Goal: Information Seeking & Learning: Learn about a topic

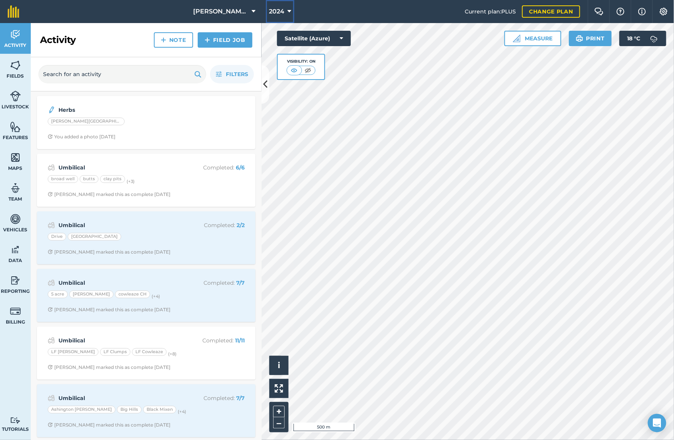
click at [287, 12] on icon at bounding box center [289, 11] width 4 height 9
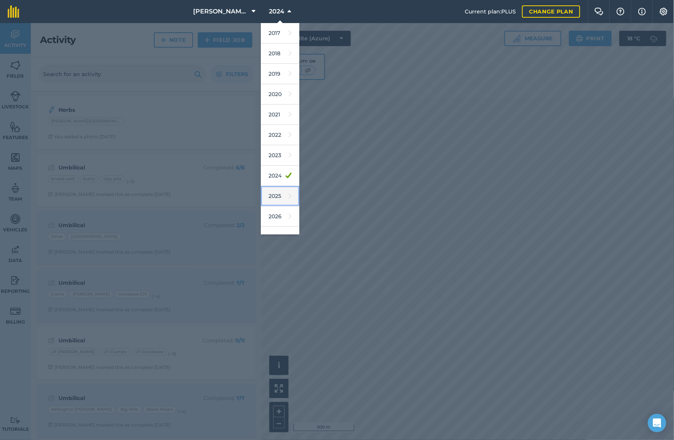
click at [278, 195] on link "2025" at bounding box center [280, 196] width 38 height 20
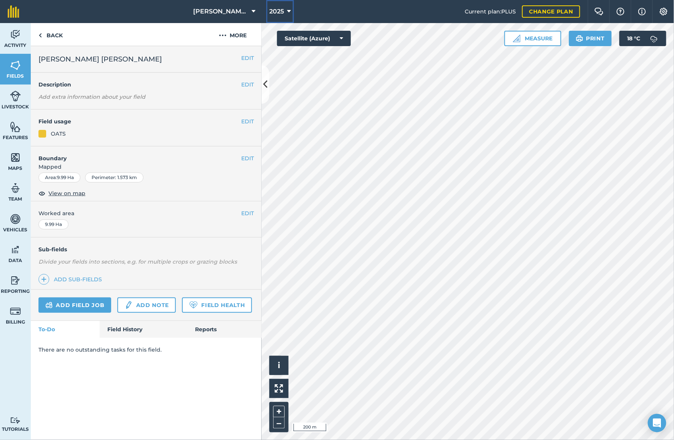
click at [291, 12] on button "2025" at bounding box center [280, 11] width 28 height 23
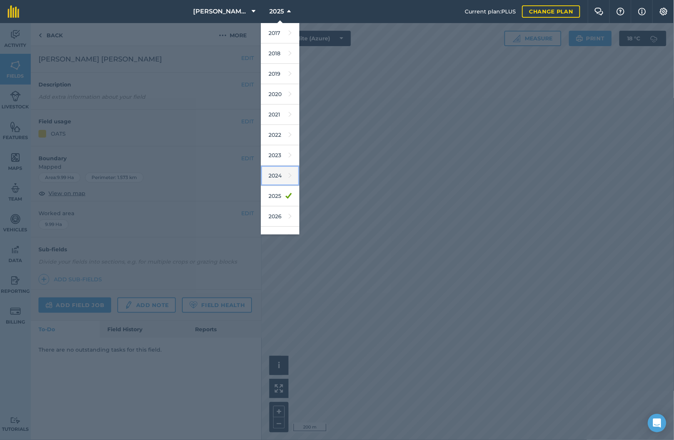
click at [275, 176] on link "2024" at bounding box center [280, 176] width 38 height 20
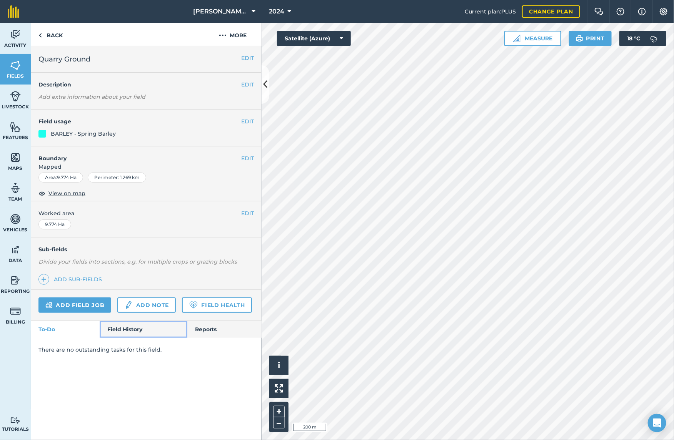
click at [121, 337] on link "Field History" at bounding box center [143, 329] width 87 height 17
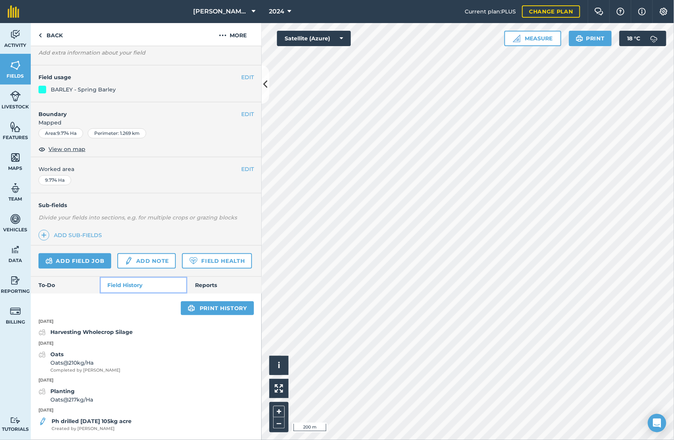
scroll to position [66, 0]
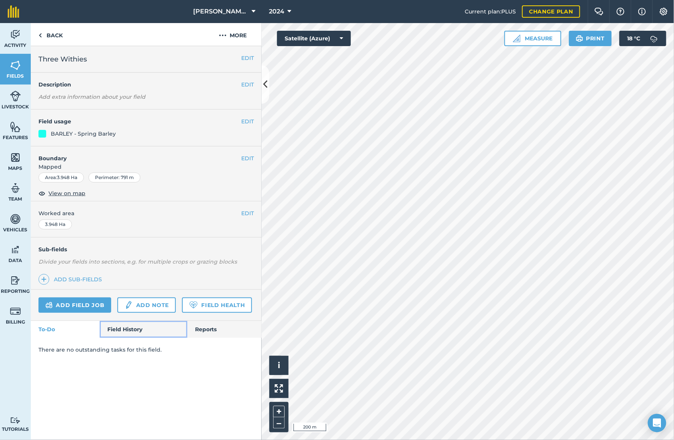
click at [124, 328] on link "Field History" at bounding box center [143, 329] width 87 height 17
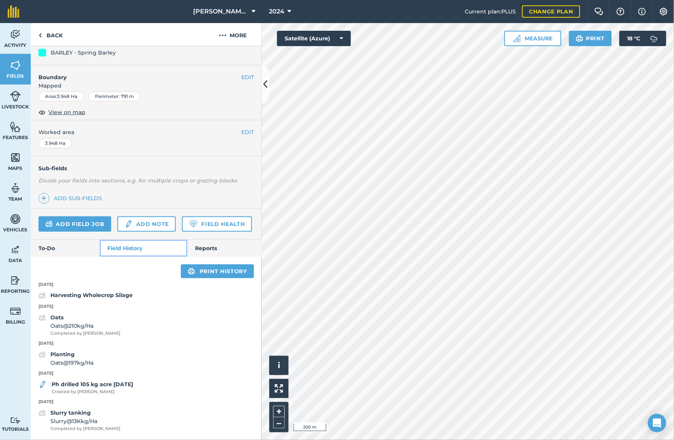
scroll to position [103, 0]
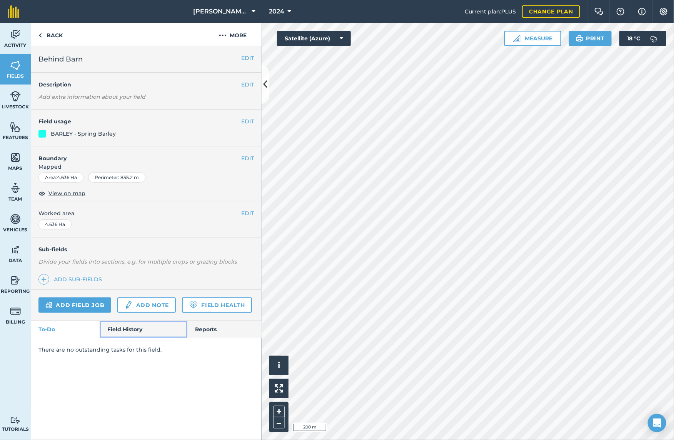
click at [116, 336] on link "Field History" at bounding box center [143, 329] width 87 height 17
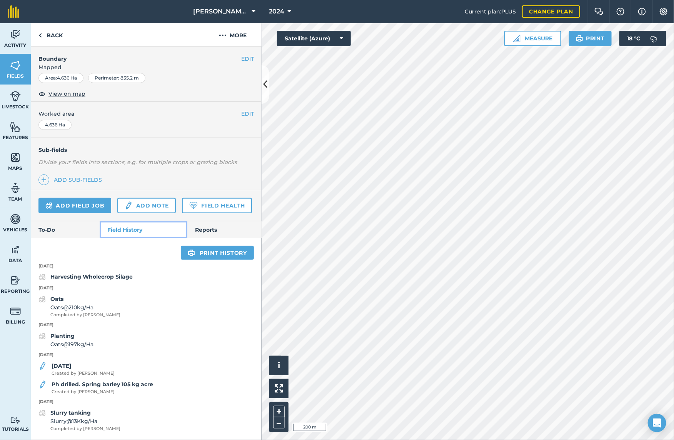
scroll to position [121, 0]
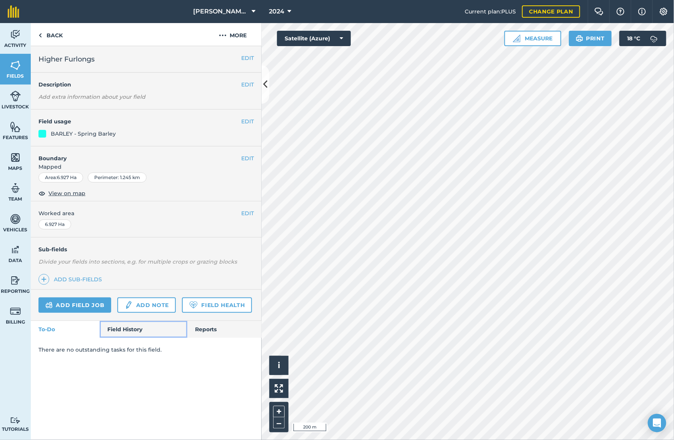
click at [138, 322] on link "Field History" at bounding box center [143, 329] width 87 height 17
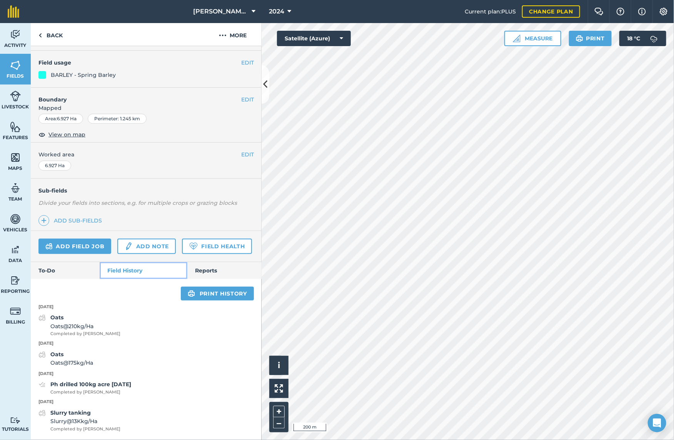
scroll to position [81, 0]
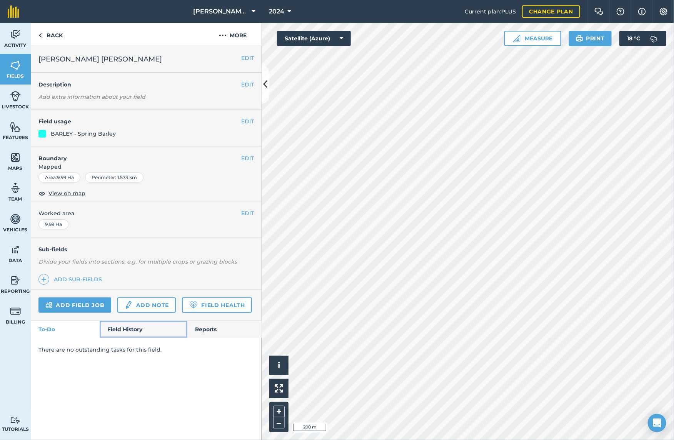
click at [129, 333] on link "Field History" at bounding box center [143, 329] width 87 height 17
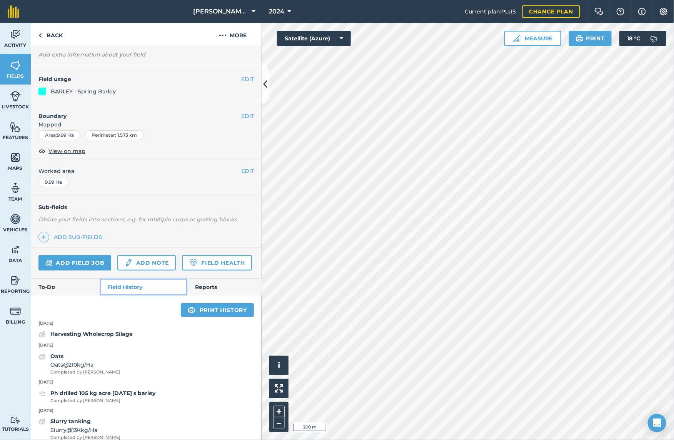
scroll to position [73, 0]
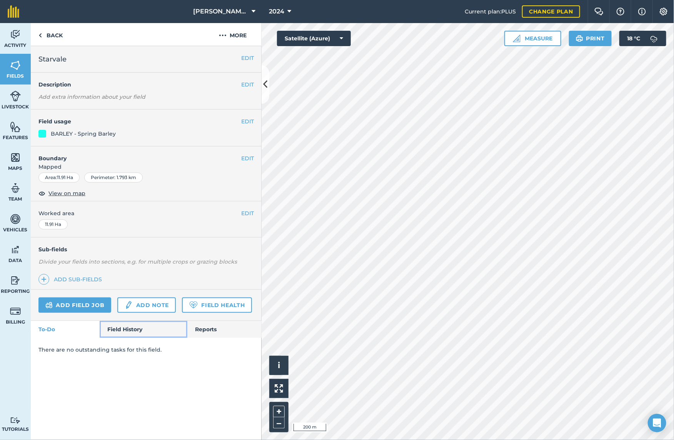
click at [145, 326] on link "Field History" at bounding box center [143, 329] width 87 height 17
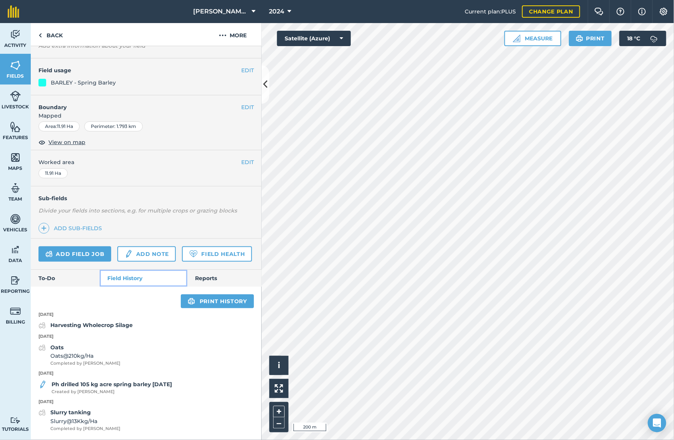
scroll to position [73, 0]
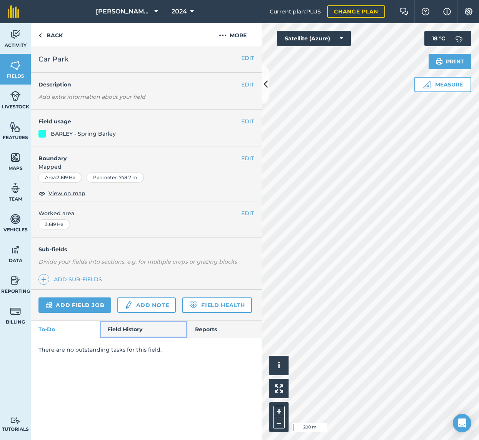
click at [131, 327] on link "Field History" at bounding box center [143, 329] width 87 height 17
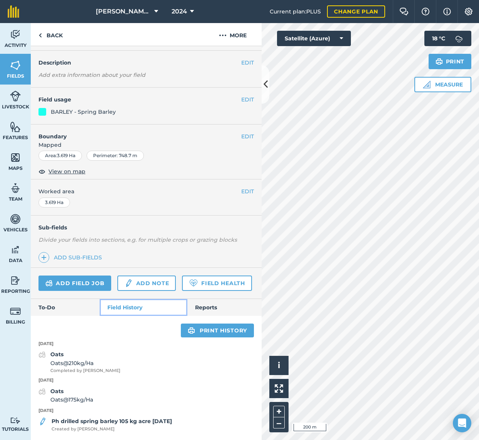
scroll to position [44, 0]
click at [195, 10] on button "2024" at bounding box center [182, 11] width 28 height 23
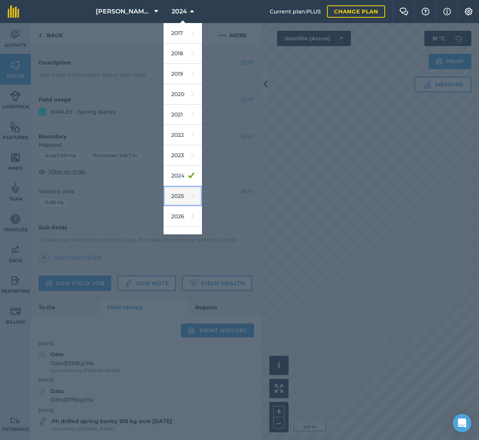
click at [180, 196] on link "2025" at bounding box center [182, 196] width 38 height 20
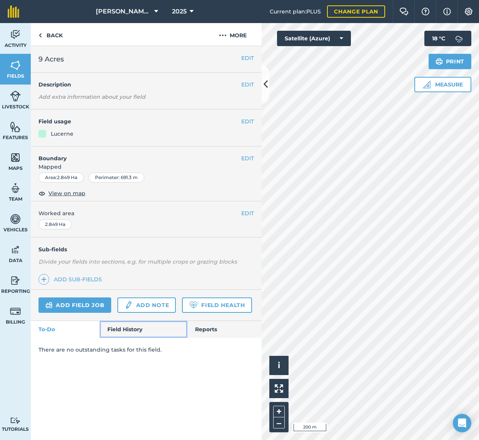
click at [125, 328] on link "Field History" at bounding box center [143, 329] width 87 height 17
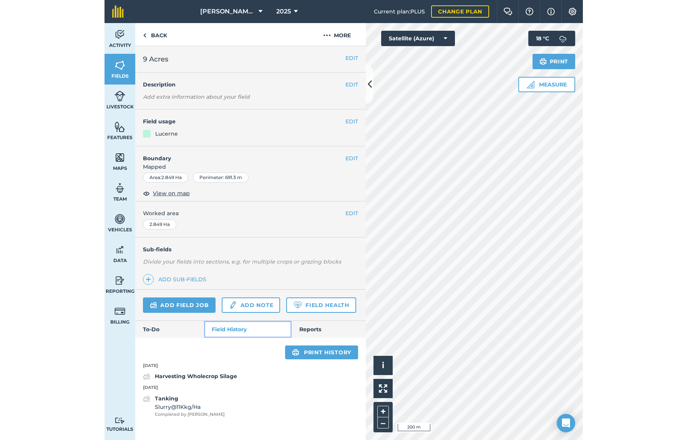
scroll to position [8, 0]
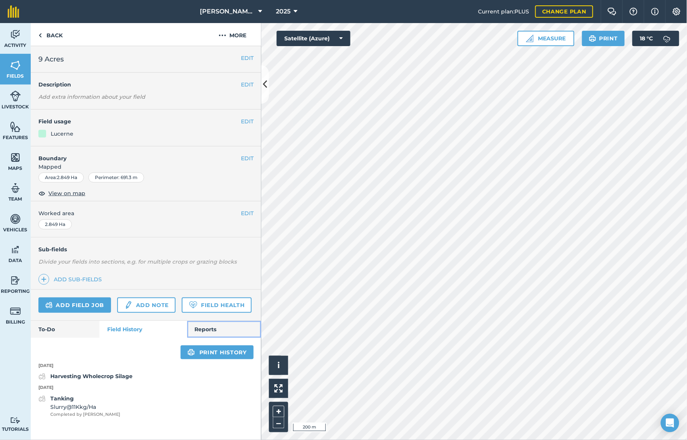
click at [220, 338] on link "Reports" at bounding box center [224, 329] width 74 height 17
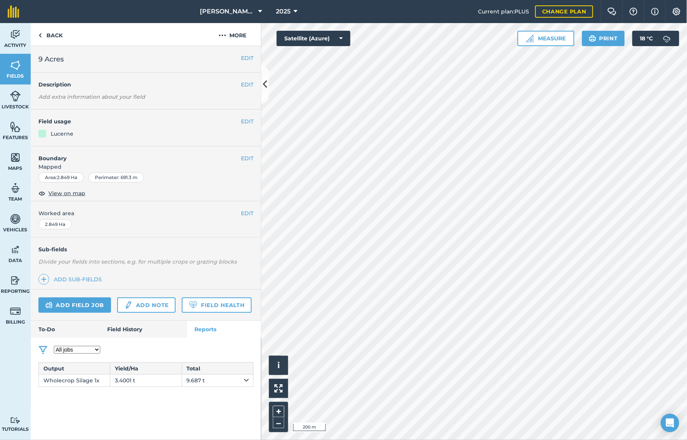
click at [96, 351] on select "All jobs Incomplete jobs Complete jobs" at bounding box center [77, 350] width 47 height 8
click at [143, 328] on link "Field History" at bounding box center [143, 329] width 87 height 17
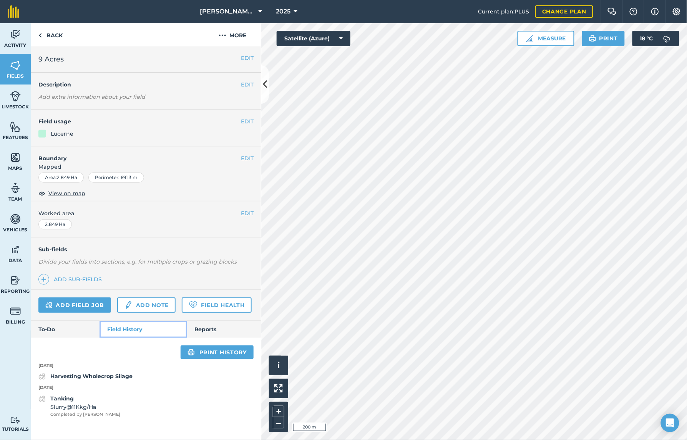
scroll to position [8, 0]
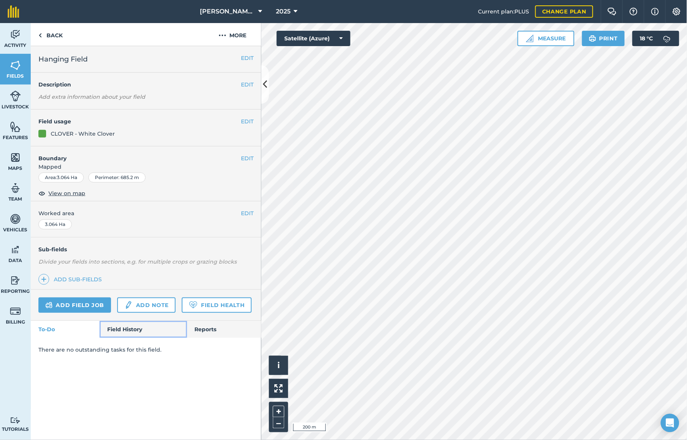
click at [138, 333] on link "Field History" at bounding box center [143, 329] width 87 height 17
click at [138, 329] on link "Field History" at bounding box center [143, 329] width 87 height 17
click at [136, 329] on link "Field History" at bounding box center [143, 329] width 87 height 17
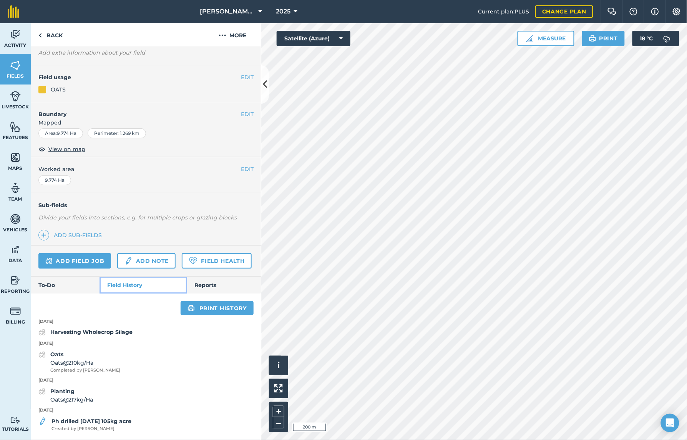
scroll to position [66, 0]
click at [77, 282] on link "To-Do" at bounding box center [65, 285] width 69 height 17
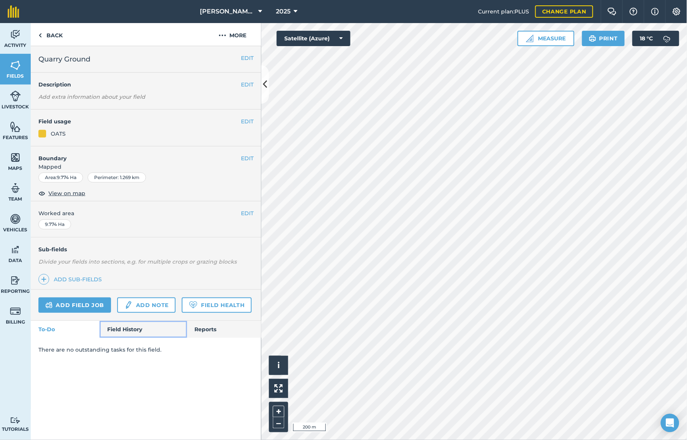
click at [135, 325] on link "Field History" at bounding box center [143, 329] width 87 height 17
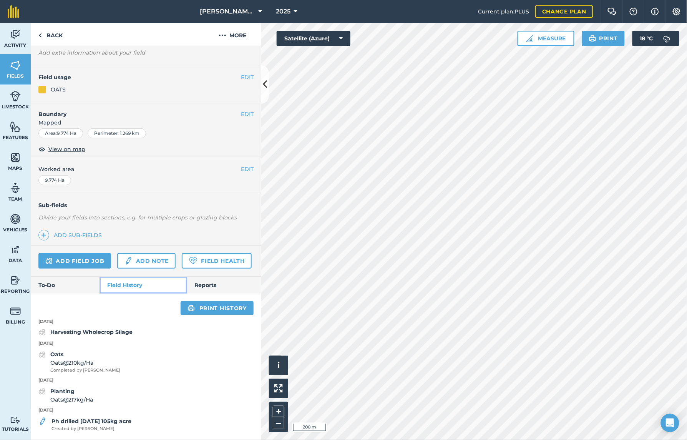
scroll to position [66, 0]
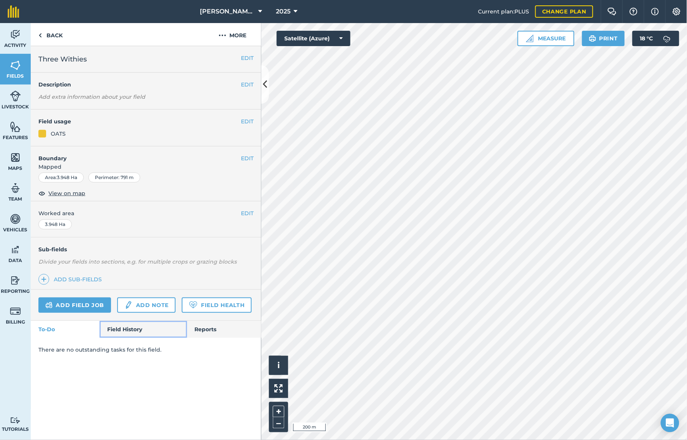
click at [131, 328] on link "Field History" at bounding box center [143, 329] width 87 height 17
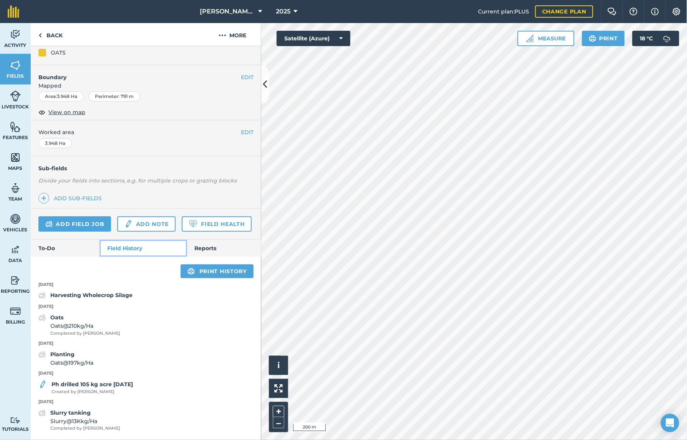
scroll to position [103, 0]
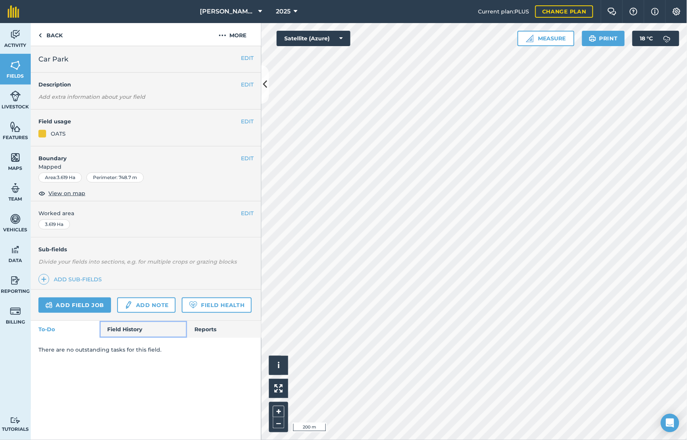
click at [148, 329] on link "Field History" at bounding box center [143, 329] width 87 height 17
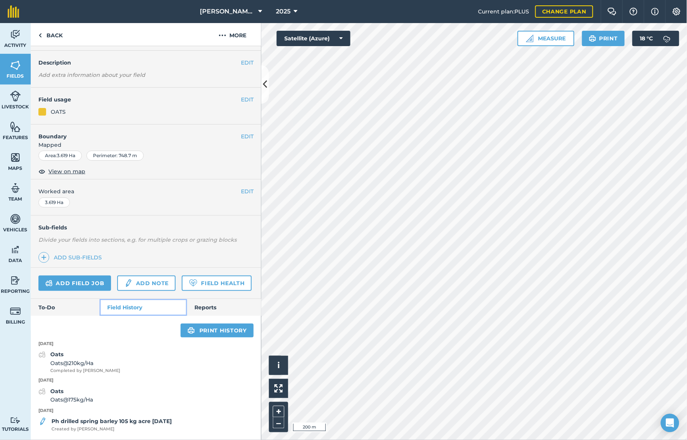
scroll to position [44, 0]
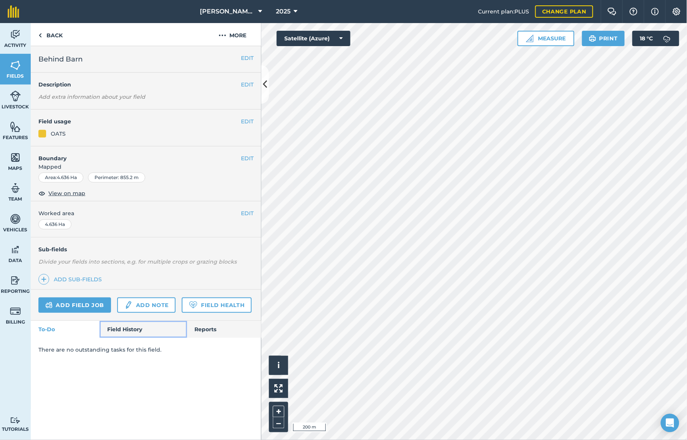
click at [129, 330] on link "Field History" at bounding box center [143, 329] width 87 height 17
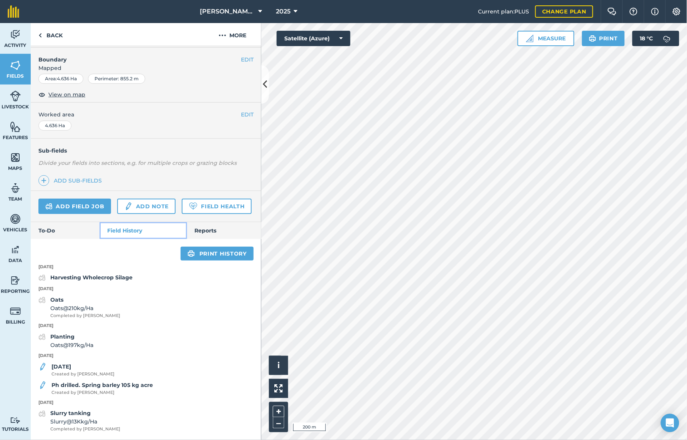
scroll to position [121, 0]
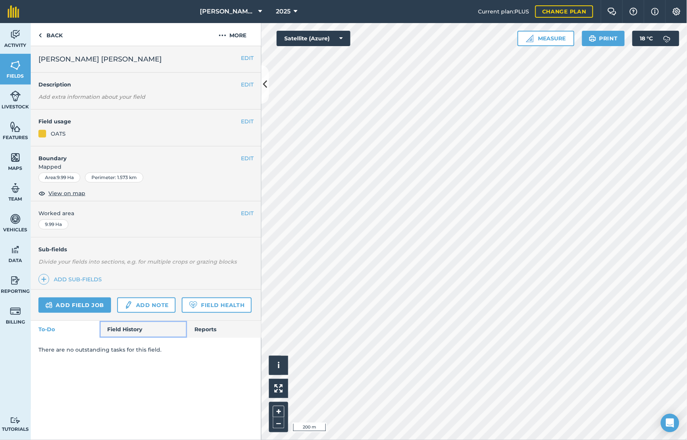
click at [143, 333] on link "Field History" at bounding box center [143, 329] width 87 height 17
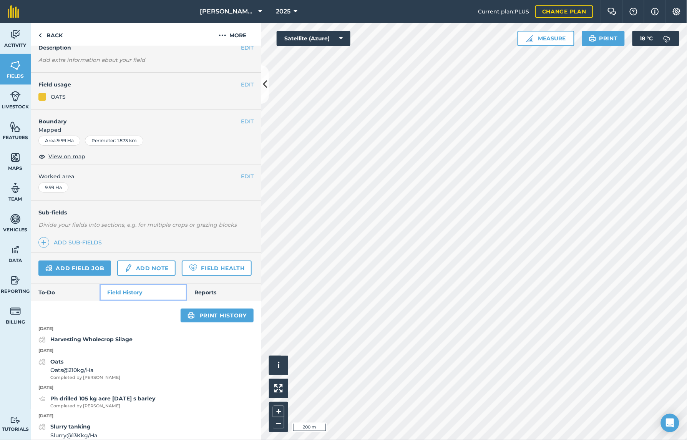
scroll to position [73, 0]
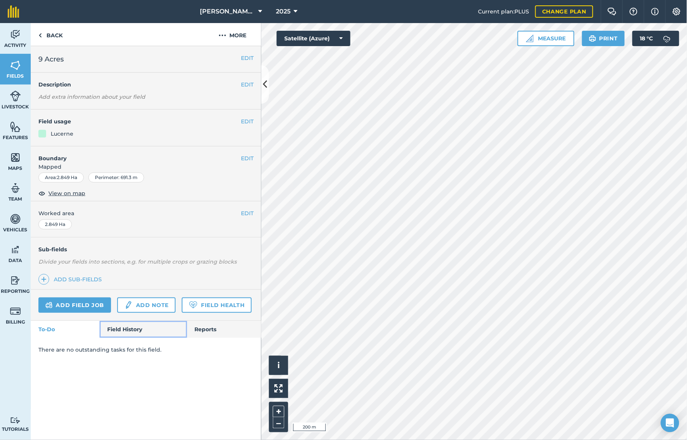
click at [134, 329] on link "Field History" at bounding box center [143, 329] width 87 height 17
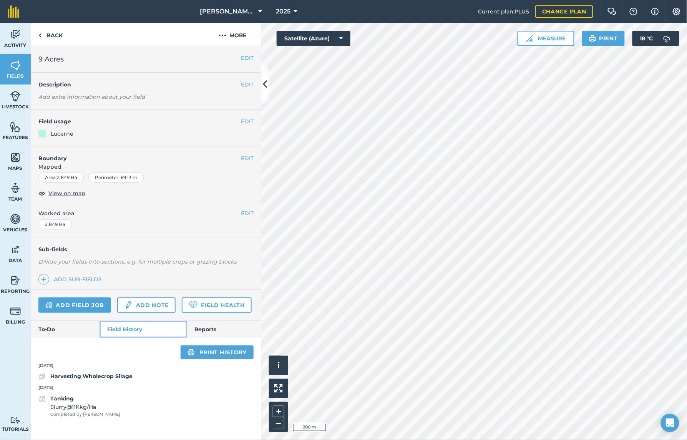
scroll to position [8, 0]
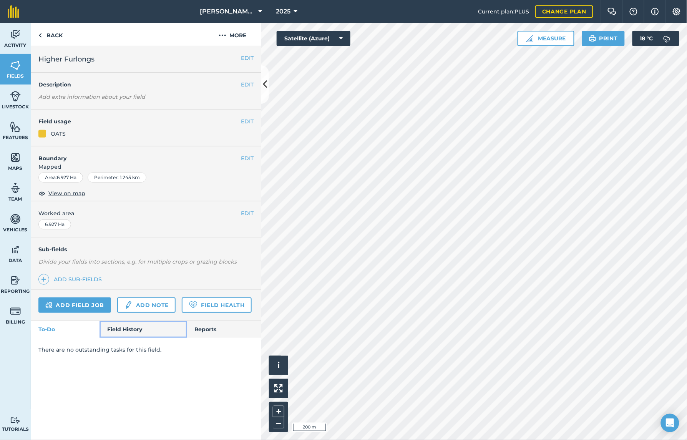
click at [133, 330] on link "Field History" at bounding box center [143, 329] width 87 height 17
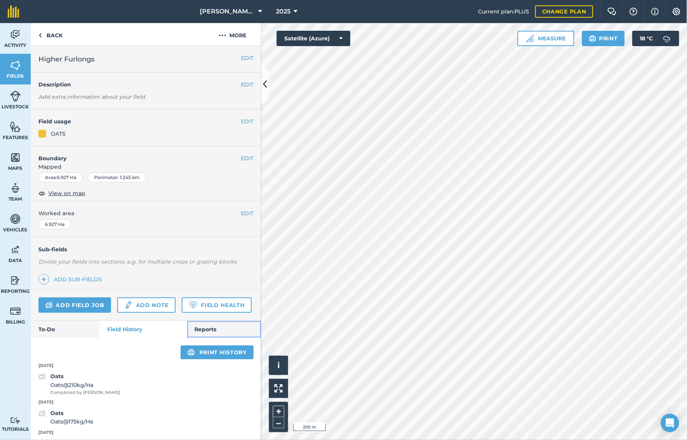
click at [210, 338] on link "Reports" at bounding box center [224, 329] width 74 height 17
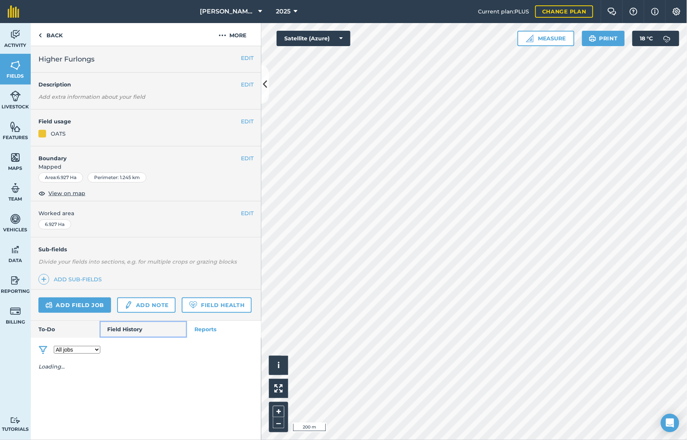
click at [145, 335] on link "Field History" at bounding box center [143, 329] width 87 height 17
